Goal: Information Seeking & Learning: Learn about a topic

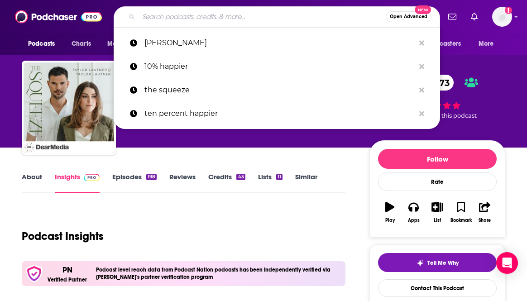
click at [163, 20] on input "Search podcasts, credits, & more..." at bounding box center [261, 17] width 247 height 14
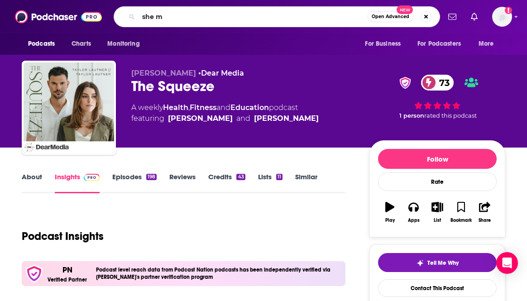
type input "she md"
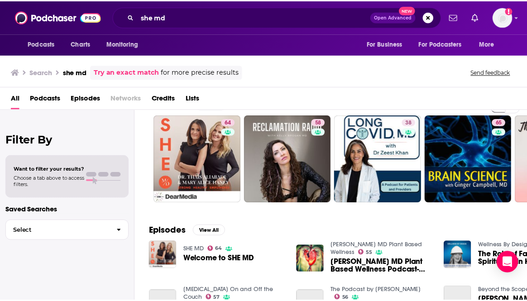
scroll to position [29, 0]
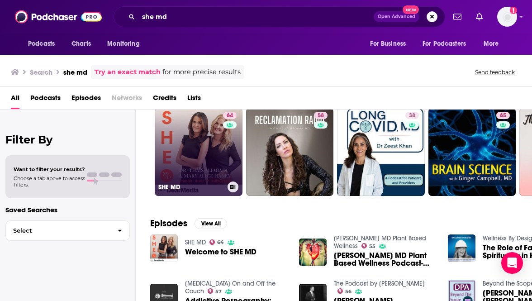
click at [206, 152] on link "64 SHE MD" at bounding box center [199, 152] width 88 height 88
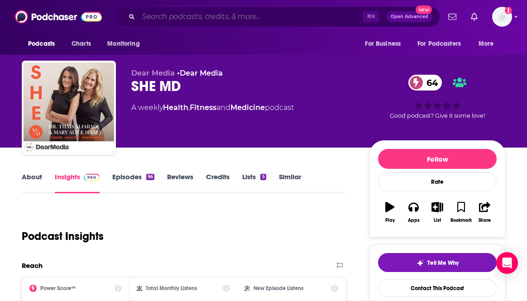
click at [242, 20] on input "Search podcasts, credits, & more..." at bounding box center [250, 17] width 224 height 14
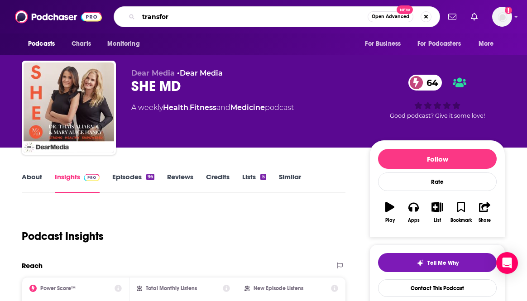
type input "transform"
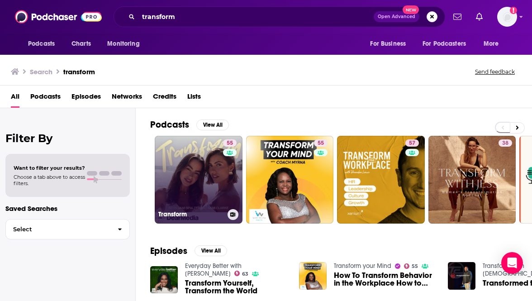
click at [198, 184] on link "55 Transform" at bounding box center [199, 180] width 88 height 88
